Goal: Obtain resource: Obtain resource

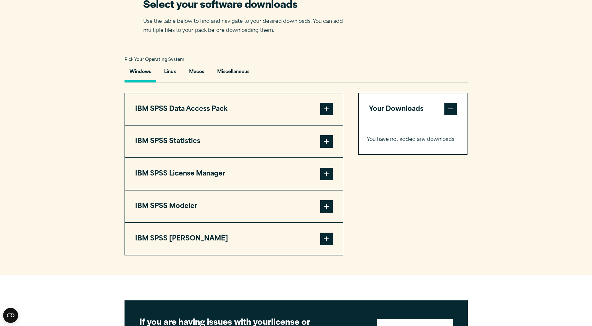
scroll to position [406, 0]
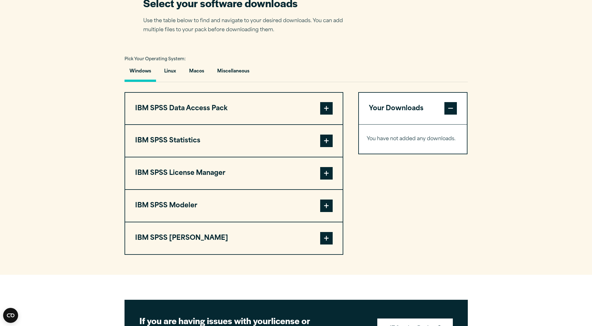
click at [325, 147] on span at bounding box center [326, 141] width 12 height 12
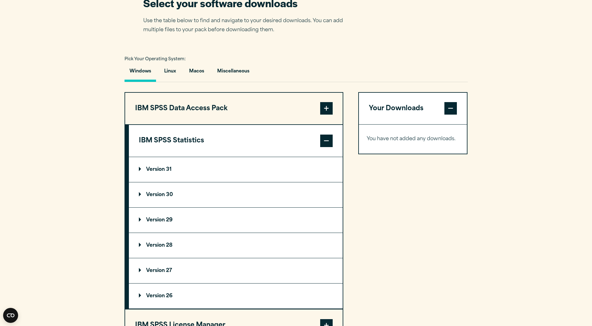
click at [141, 197] on p "Version 30" at bounding box center [156, 194] width 34 height 5
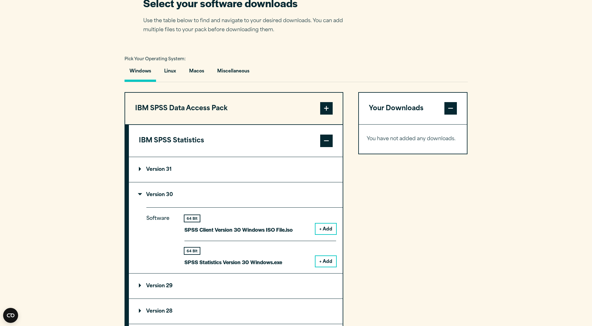
scroll to position [66, 0]
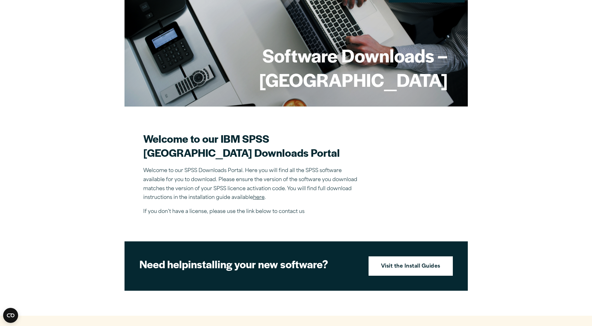
drag, startPoint x: 414, startPoint y: 211, endPoint x: 397, endPoint y: 29, distance: 182.5
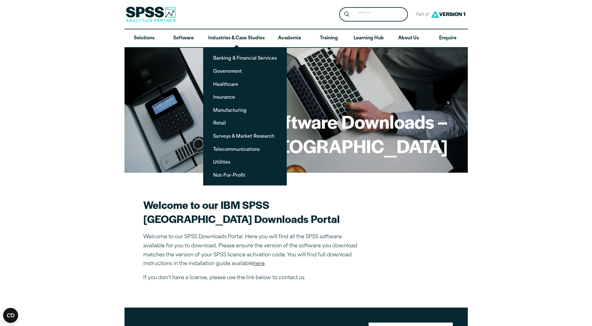
scroll to position [94, 0]
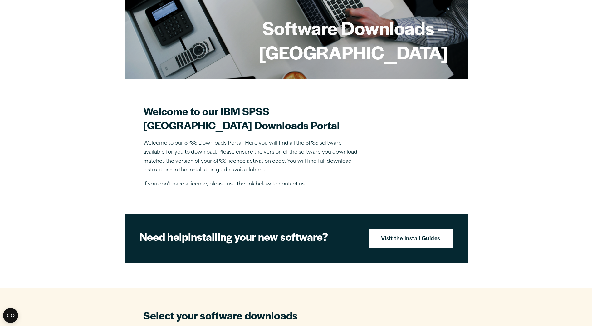
drag, startPoint x: 254, startPoint y: 139, endPoint x: 117, endPoint y: 120, distance: 137.4
click at [343, 167] on p "Welcome to our SPSS Downloads Portal. Here you will find all the SPSS software …" at bounding box center [252, 157] width 219 height 36
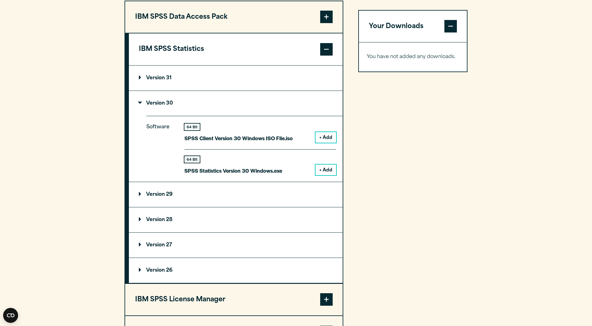
scroll to position [500, 0]
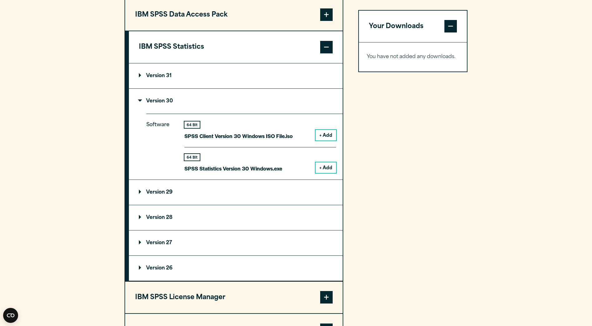
click at [138, 114] on summary "Version 30" at bounding box center [236, 101] width 214 height 25
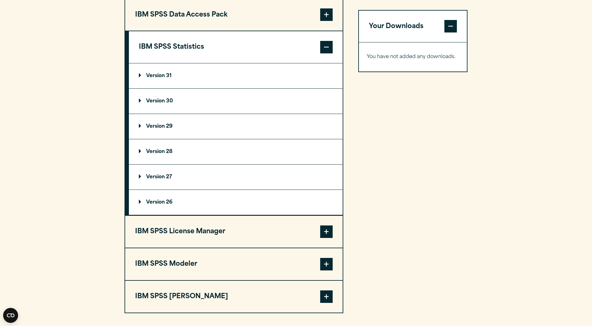
click at [138, 88] on summary "Version 31" at bounding box center [236, 75] width 214 height 25
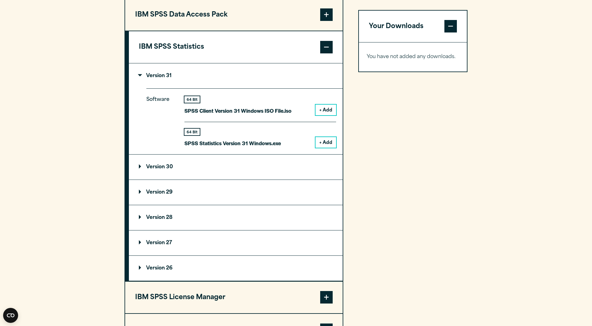
click at [137, 88] on summary "Version 31" at bounding box center [236, 75] width 214 height 25
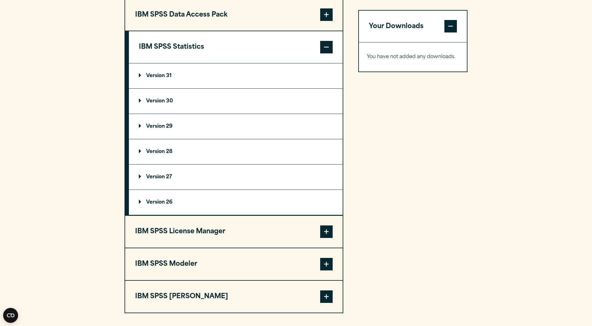
click at [462, 145] on div "Your Downloads You have not added any downloads. Download 0 Items" at bounding box center [413, 155] width 110 height 315
click at [436, 131] on div "Your Downloads You have not added any downloads. Download 0 Items" at bounding box center [413, 155] width 110 height 315
click at [376, 151] on div "Your Downloads You have not added any downloads. Download 0 Items" at bounding box center [413, 155] width 110 height 315
click at [170, 78] on p "Version 31" at bounding box center [155, 75] width 33 height 5
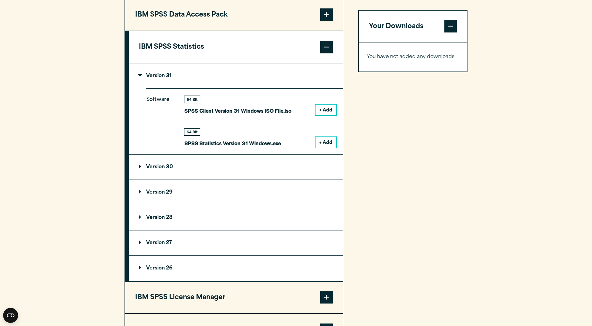
click at [160, 220] on p "Version 28" at bounding box center [156, 217] width 34 height 5
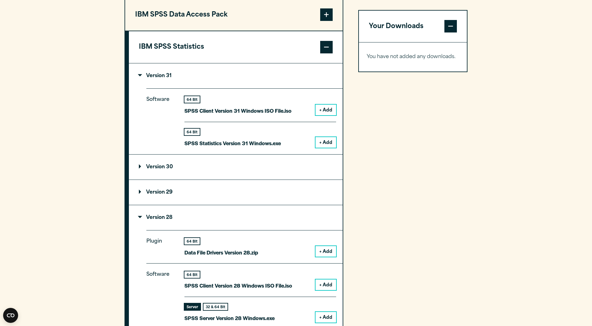
scroll to position [531, 0]
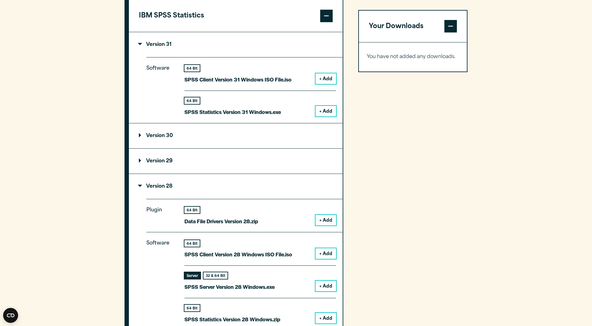
click at [490, 219] on section "Select your software downloads Use the table below to find and navigate to your…" at bounding box center [296, 191] width 592 height 681
drag, startPoint x: 139, startPoint y: 58, endPoint x: 142, endPoint y: 108, distance: 50.1
click at [139, 47] on p "Version 31" at bounding box center [155, 44] width 33 height 5
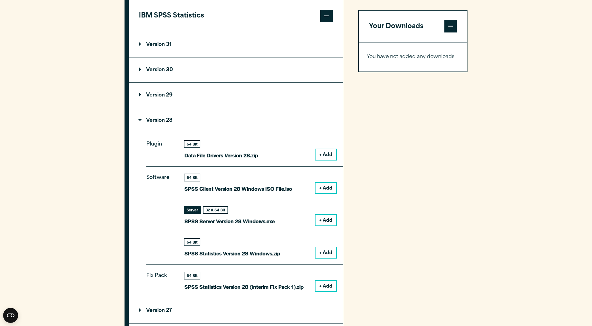
click at [143, 123] on p "Version 28" at bounding box center [156, 120] width 34 height 5
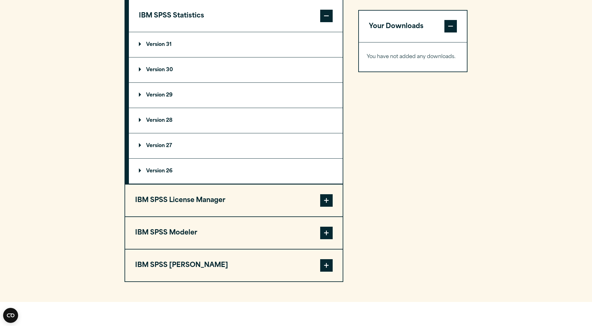
drag, startPoint x: 143, startPoint y: 81, endPoint x: 175, endPoint y: 89, distance: 33.0
click at [143, 81] on summary "Version 30" at bounding box center [236, 69] width 214 height 25
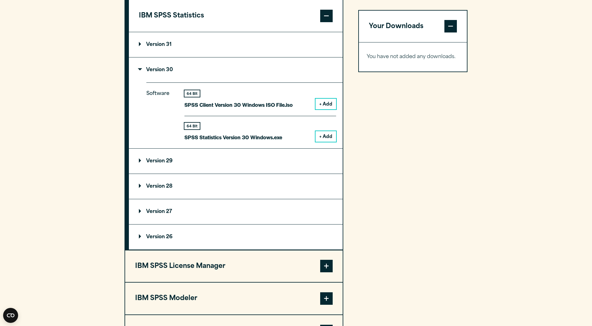
click at [151, 72] on p "Version 30" at bounding box center [156, 69] width 34 height 5
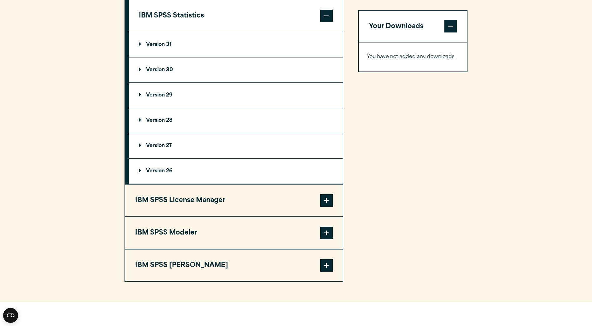
click at [431, 159] on div "Your Downloads You have not added any downloads. Download 0 Items" at bounding box center [413, 124] width 110 height 315
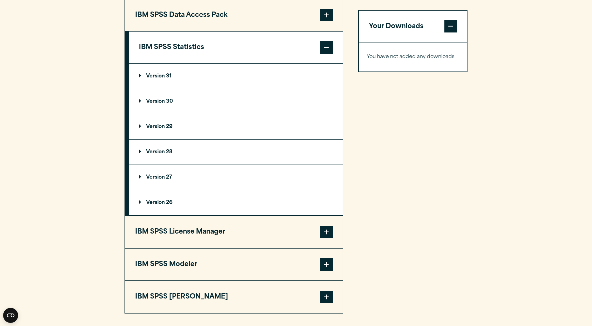
scroll to position [0, 0]
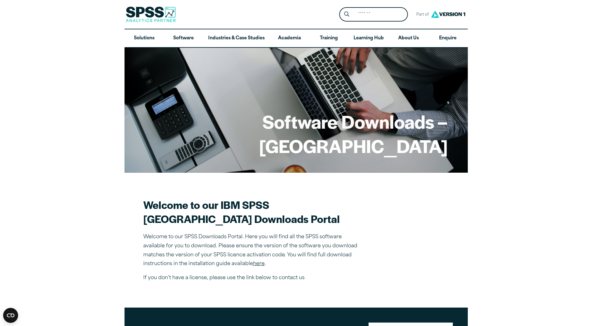
drag, startPoint x: 411, startPoint y: 228, endPoint x: 383, endPoint y: 74, distance: 156.8
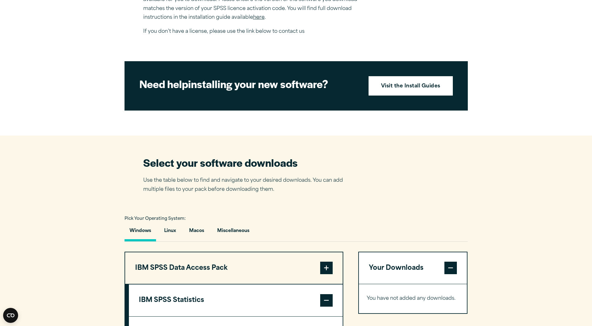
scroll to position [312, 0]
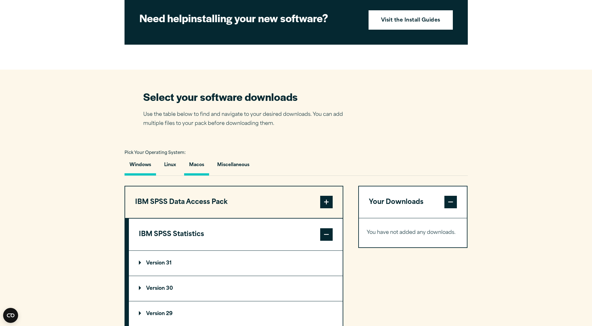
click at [198, 175] on button "Macos" at bounding box center [196, 167] width 25 height 18
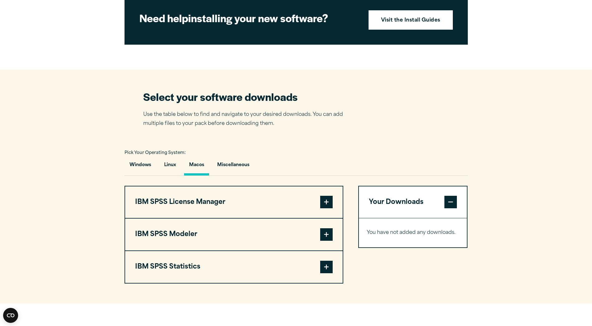
click at [248, 215] on button "IBM SPSS License Manager" at bounding box center [234, 202] width 218 height 32
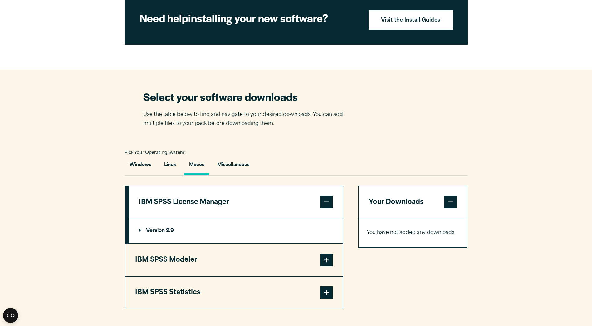
click at [248, 214] on button "IBM SPSS License Manager" at bounding box center [236, 202] width 214 height 32
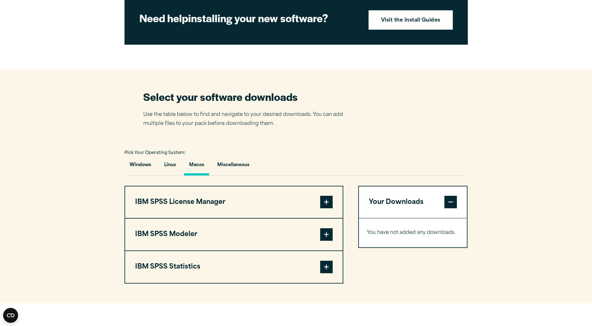
click at [246, 279] on button "IBM SPSS Statistics" at bounding box center [234, 267] width 218 height 32
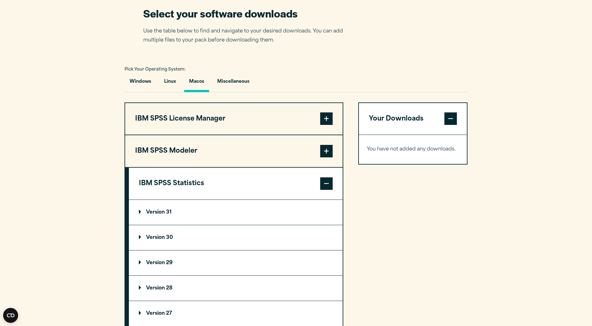
scroll to position [437, 0]
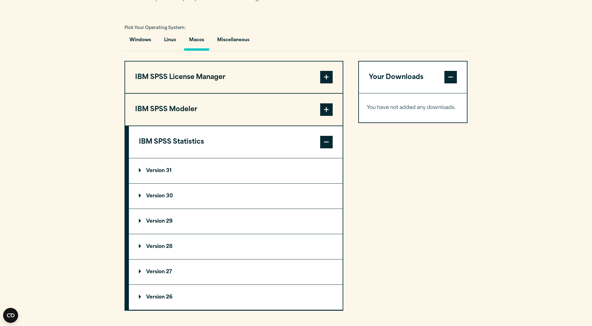
click at [316, 154] on button "IBM SPSS Statistics" at bounding box center [236, 142] width 214 height 32
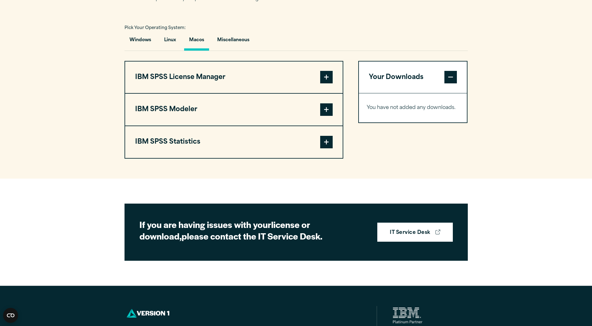
click at [417, 179] on section "Select your software downloads Use the table below to find and navigate to your…" at bounding box center [296, 62] width 592 height 234
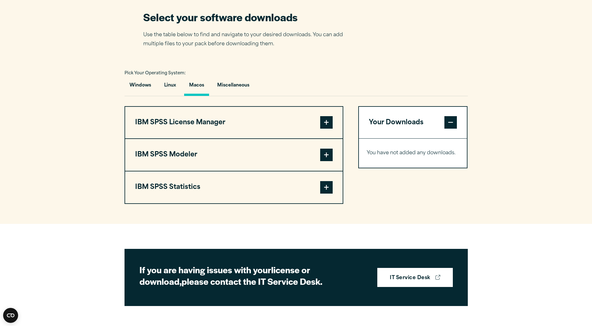
scroll to position [406, 0]
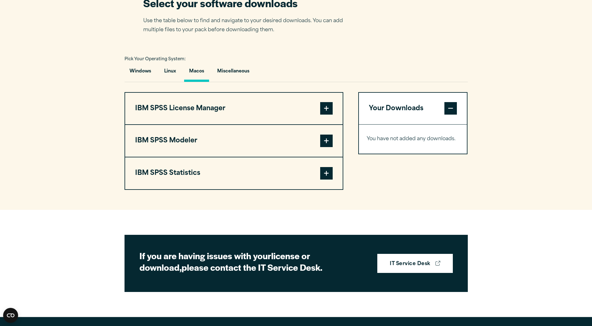
click at [323, 189] on button "IBM SPSS Statistics" at bounding box center [234, 173] width 218 height 32
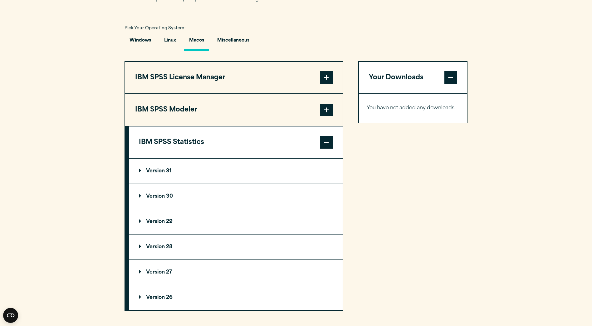
scroll to position [468, 0]
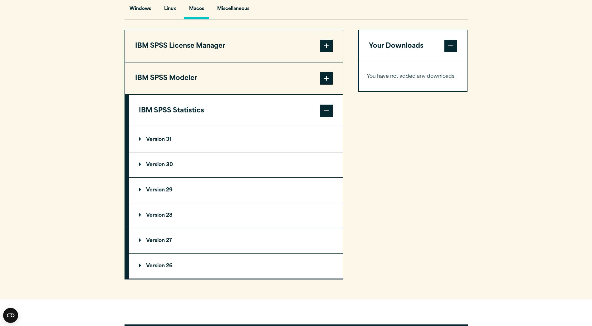
click at [149, 142] on p "Version 31" at bounding box center [155, 139] width 33 height 5
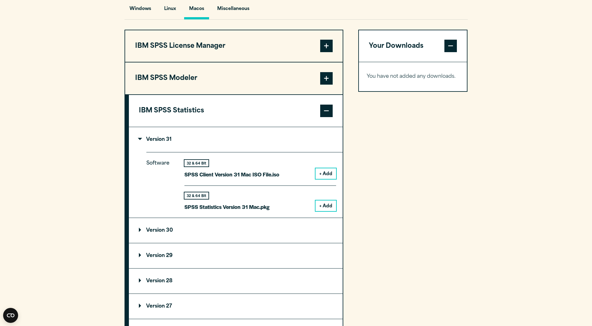
click at [152, 142] on p "Version 31" at bounding box center [155, 139] width 33 height 5
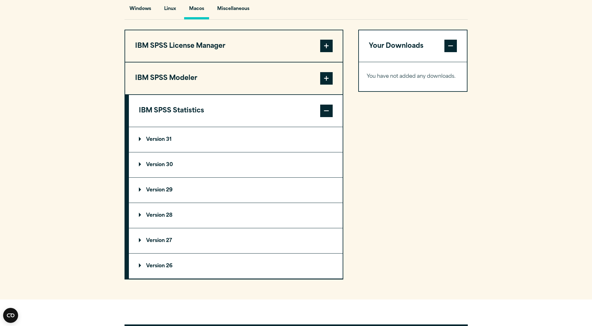
click at [492, 159] on section "Select your software downloads Use the table below to find and navigate to your…" at bounding box center [296, 107] width 592 height 386
click at [534, 218] on section "Select your software downloads Use the table below to find and navigate to your…" at bounding box center [296, 107] width 592 height 386
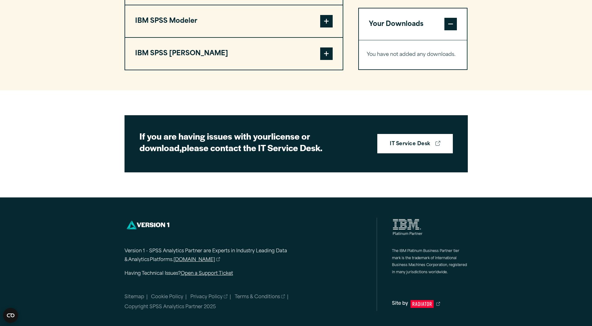
drag, startPoint x: 88, startPoint y: 133, endPoint x: 87, endPoint y: 241, distance: 108.0
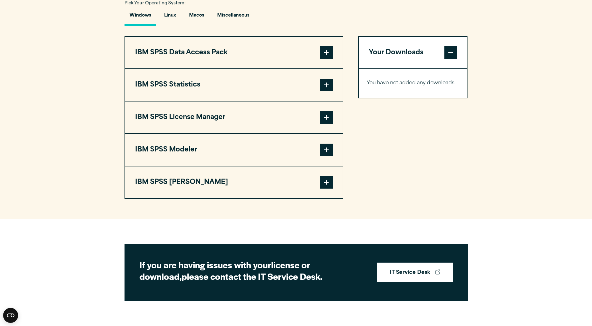
scroll to position [417, 0]
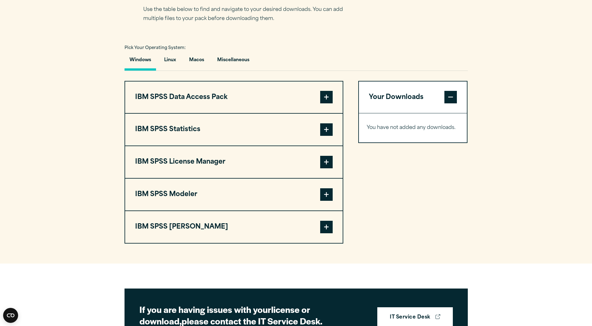
click at [300, 145] on button "IBM SPSS Statistics" at bounding box center [234, 130] width 218 height 32
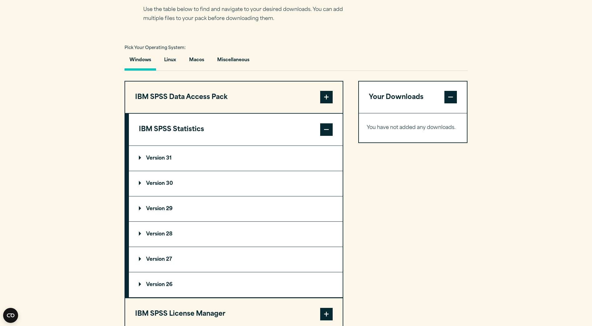
scroll to position [448, 0]
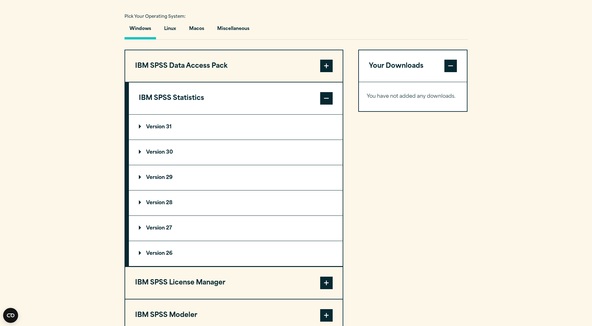
click at [391, 188] on div "Your Downloads You have not added any downloads. Download 0 Items" at bounding box center [413, 207] width 110 height 315
